Goal: Task Accomplishment & Management: Use online tool/utility

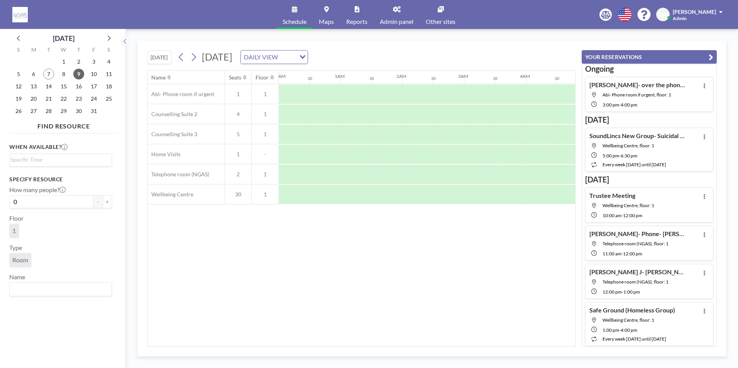
scroll to position [0, 463]
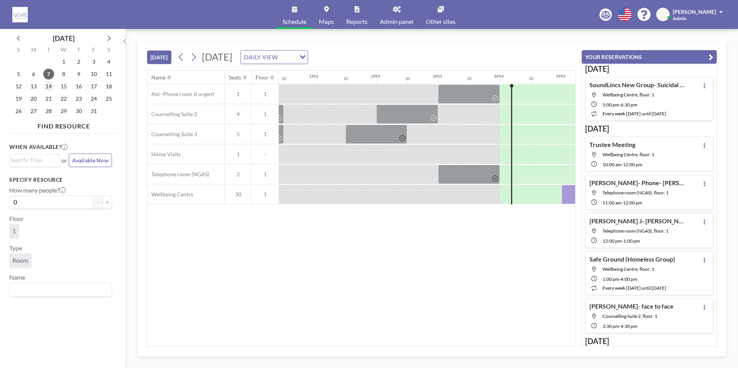
scroll to position [0, 957]
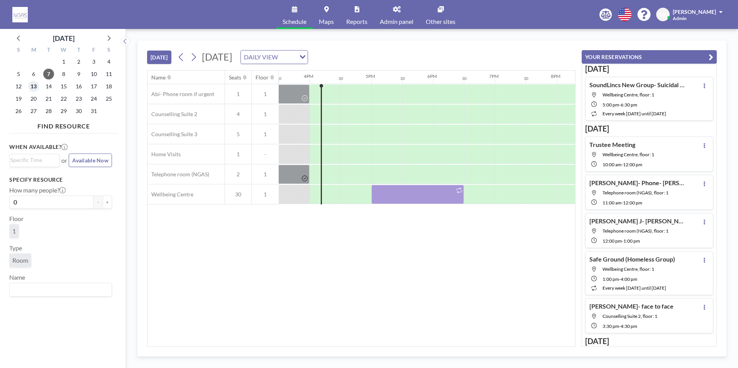
click at [37, 88] on span "13" at bounding box center [33, 86] width 11 height 11
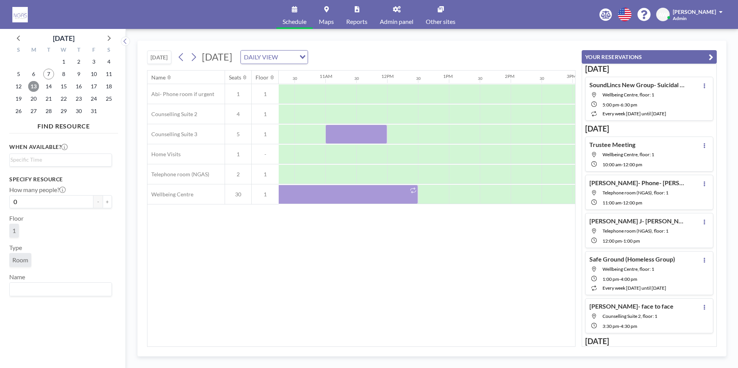
scroll to position [0, 637]
click at [32, 102] on span "20" at bounding box center [33, 98] width 11 height 11
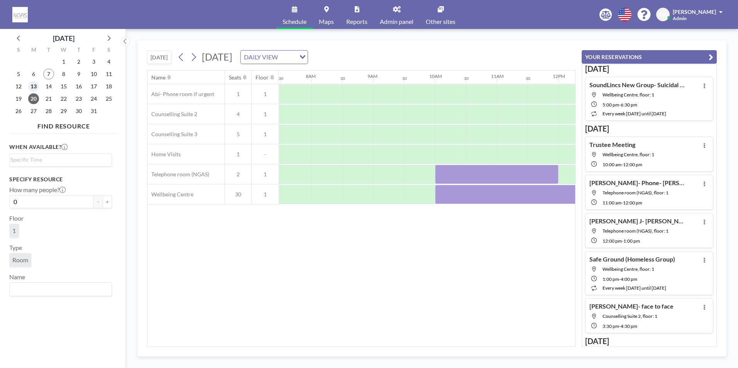
scroll to position [0, 463]
click at [33, 86] on span "13" at bounding box center [33, 86] width 11 height 11
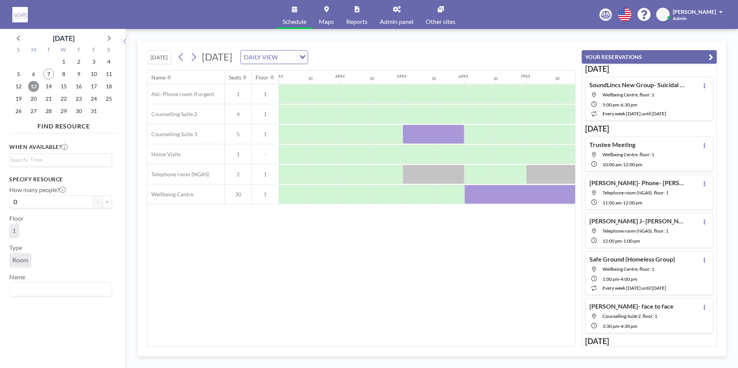
scroll to position [0, 866]
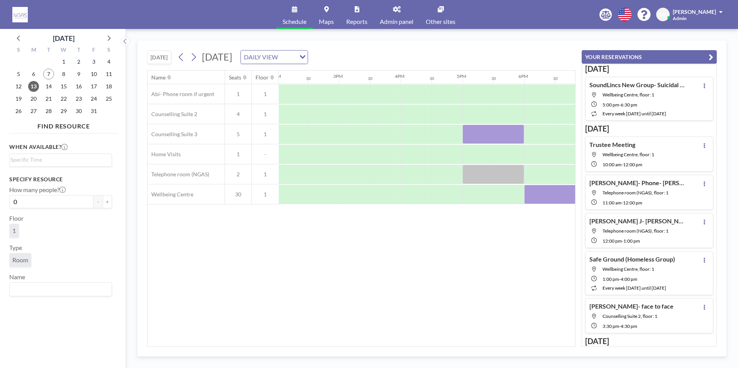
click at [426, 342] on div "Name Seats Floor 12AM 30 1AM 30 2AM 30 3AM 30 4AM 30 5AM 30 6AM 30 7AM 30 8AM 3…" at bounding box center [361, 209] width 428 height 276
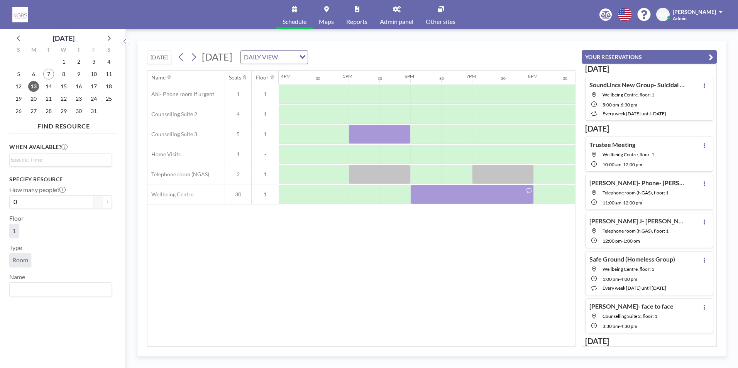
scroll to position [0, 1020]
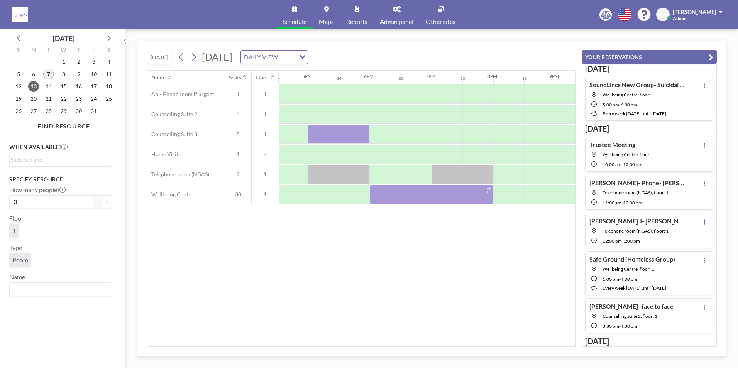
click at [46, 74] on span "7" at bounding box center [48, 74] width 11 height 11
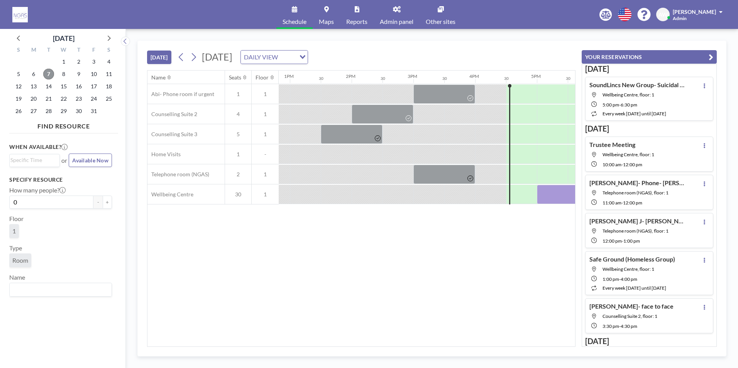
scroll to position [0, 988]
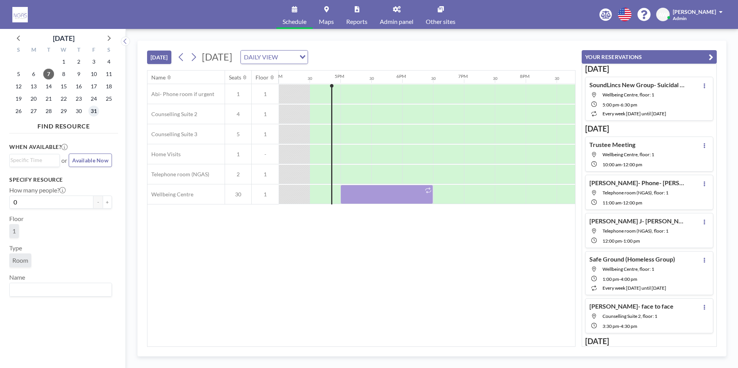
click at [90, 112] on span "31" at bounding box center [93, 111] width 11 height 11
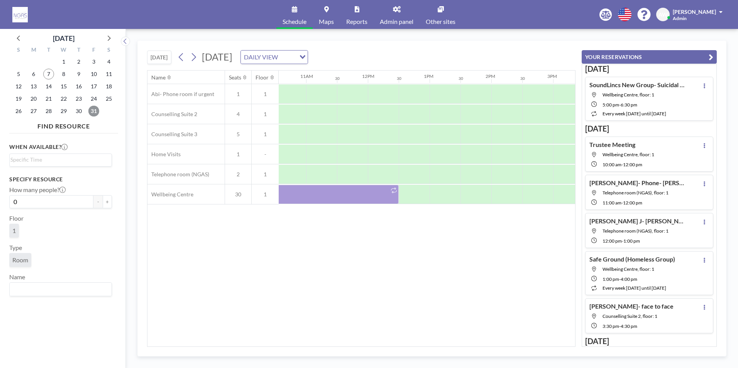
scroll to position [0, 640]
click at [419, 201] on div at bounding box center [426, 194] width 31 height 19
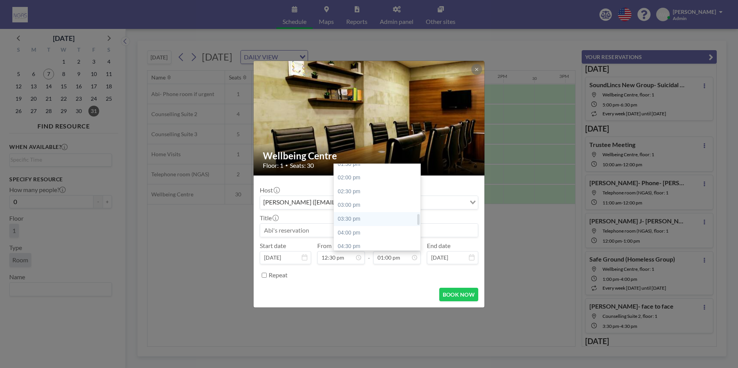
scroll to position [395, 0]
click at [363, 218] on div "04:00 pm" at bounding box center [379, 215] width 90 height 14
type input "04:00 pm"
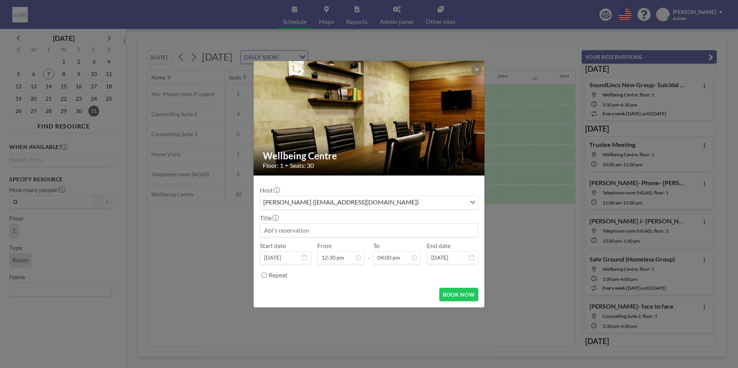
click at [336, 230] on input at bounding box center [369, 230] width 218 height 13
type input "Spooky Cake Sale"
click at [452, 291] on button "BOOK NOW" at bounding box center [458, 295] width 39 height 14
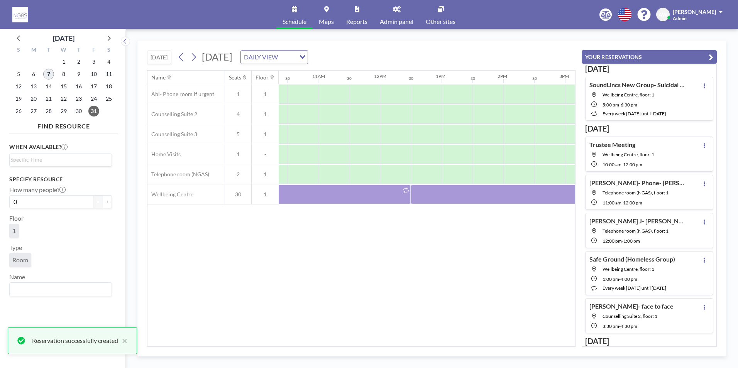
click at [47, 74] on span "7" at bounding box center [48, 74] width 11 height 11
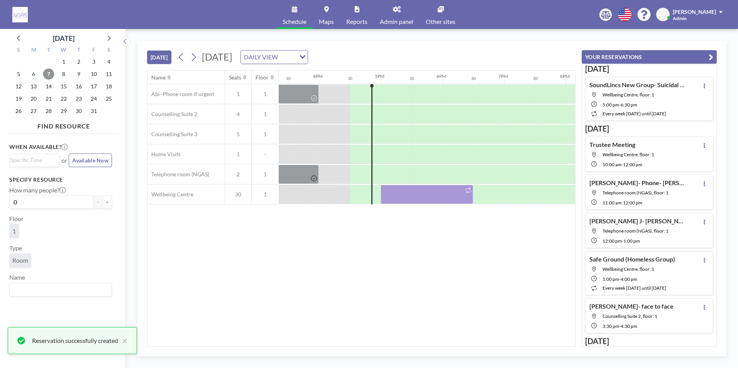
scroll to position [0, 988]
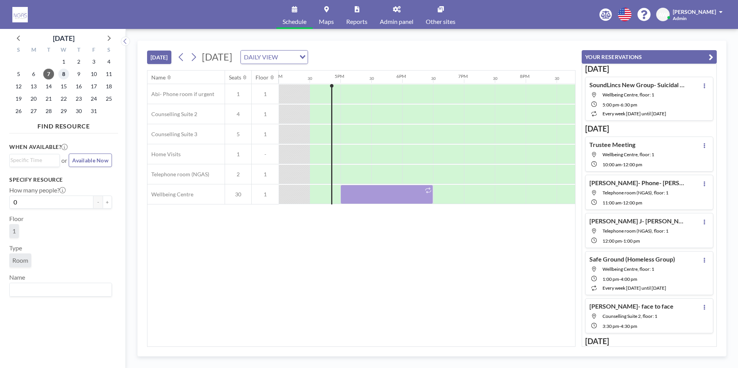
click at [62, 76] on span "8" at bounding box center [63, 74] width 11 height 11
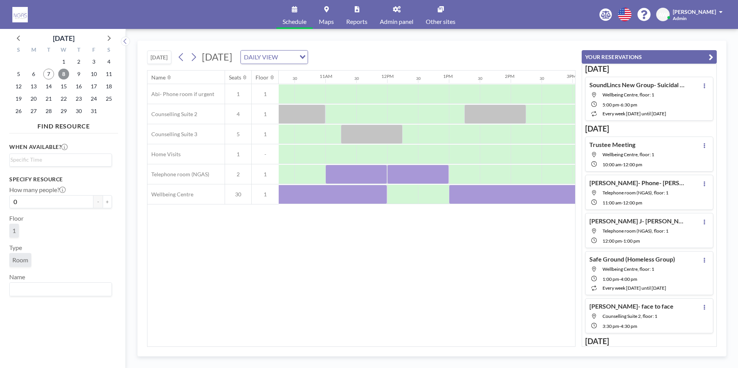
scroll to position [0, 454]
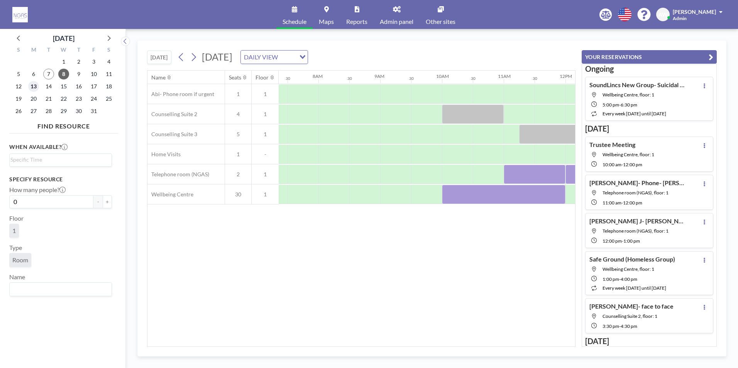
click at [35, 88] on span "13" at bounding box center [33, 86] width 11 height 11
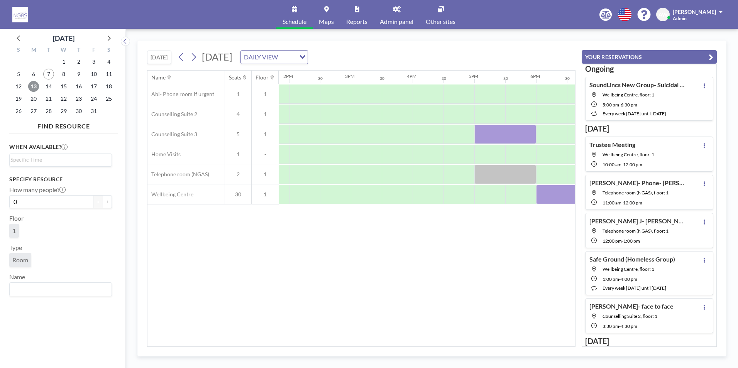
scroll to position [0, 900]
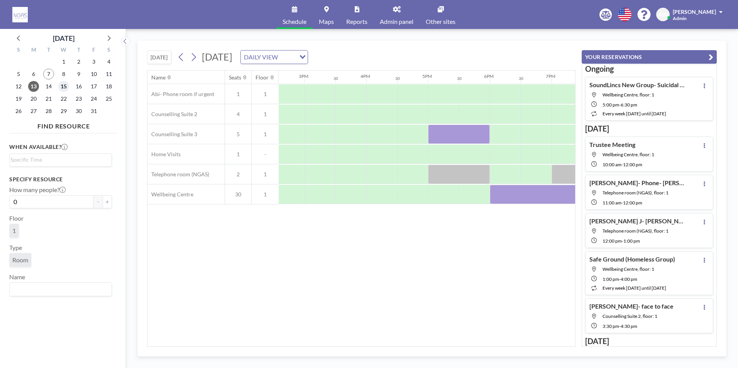
click at [65, 87] on span "15" at bounding box center [63, 86] width 11 height 11
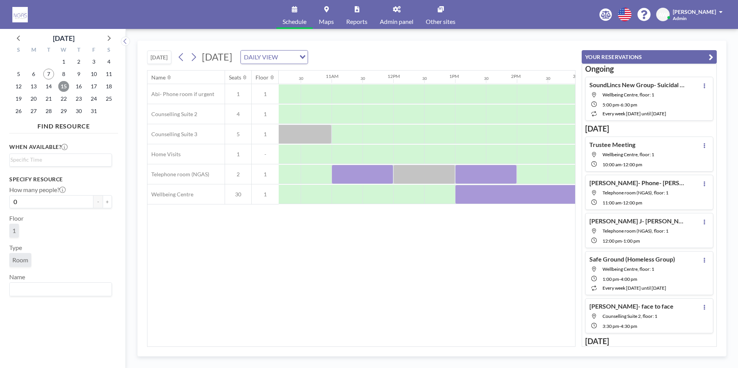
scroll to position [0, 644]
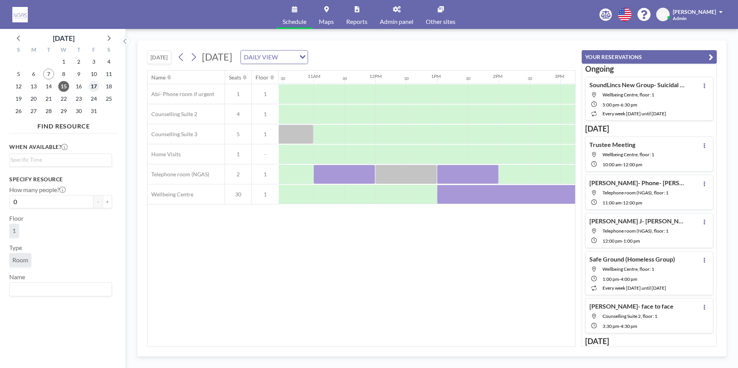
click at [92, 85] on span "17" at bounding box center [93, 86] width 11 height 11
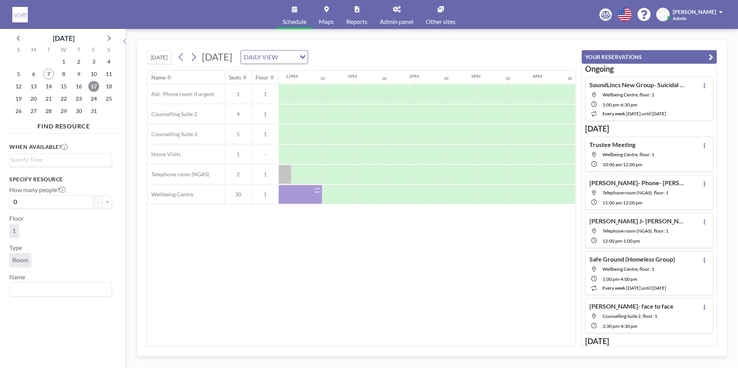
scroll to position [0, 716]
click at [380, 170] on div at bounding box center [380, 174] width 31 height 19
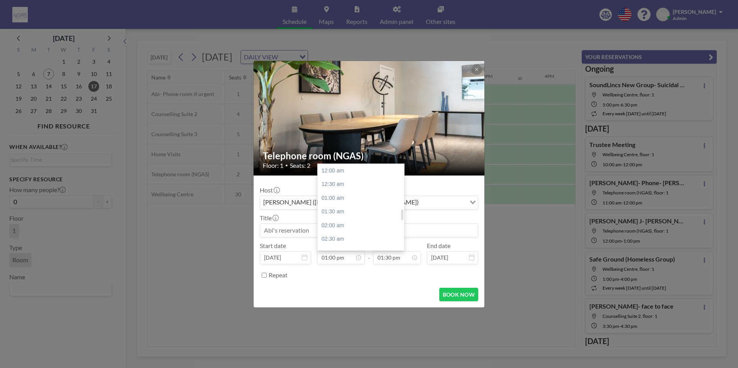
scroll to position [357, 0]
click at [295, 232] on input at bounding box center [369, 230] width 218 height 13
click at [362, 188] on div "02:00 pm" at bounding box center [379, 184] width 90 height 14
type input "02:00 pm"
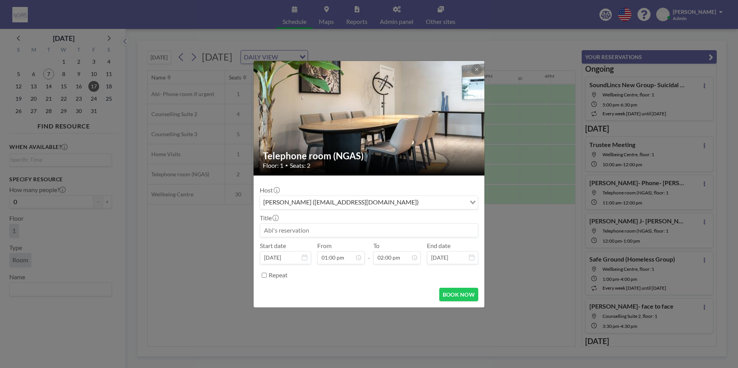
click at [301, 228] on input at bounding box center [369, 230] width 218 height 13
type input "[PERSON_NAME]-over the phone- NEED VOLUNTEER"
click at [453, 297] on button "BOOK NOW" at bounding box center [458, 295] width 39 height 14
